Goal: Task Accomplishment & Management: Manage account settings

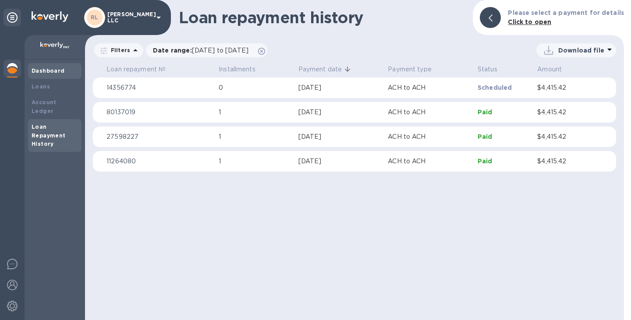
click at [44, 75] on div "Dashboard" at bounding box center [54, 71] width 53 height 16
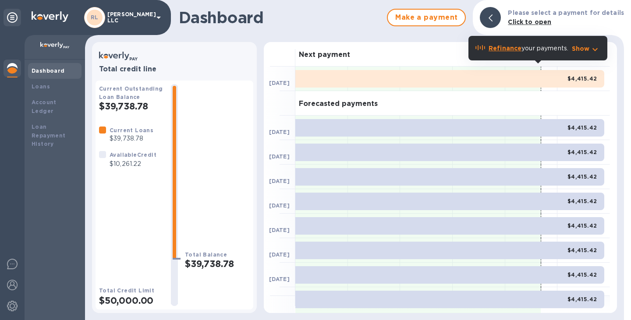
click at [503, 48] on b "Refinance" at bounding box center [504, 48] width 33 height 7
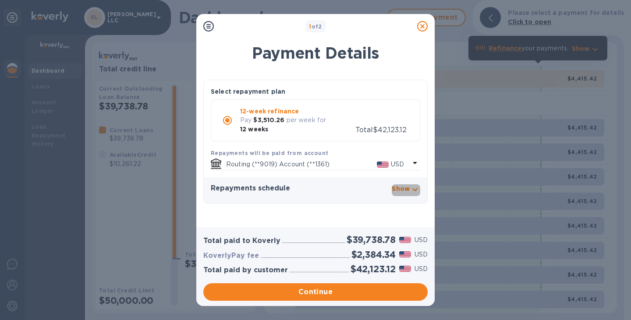
click at [406, 184] on p "Show" at bounding box center [401, 188] width 18 height 9
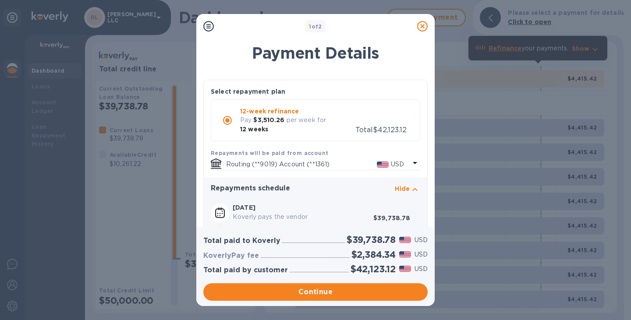
click at [422, 25] on icon at bounding box center [422, 26] width 11 height 11
